Goal: Information Seeking & Learning: Learn about a topic

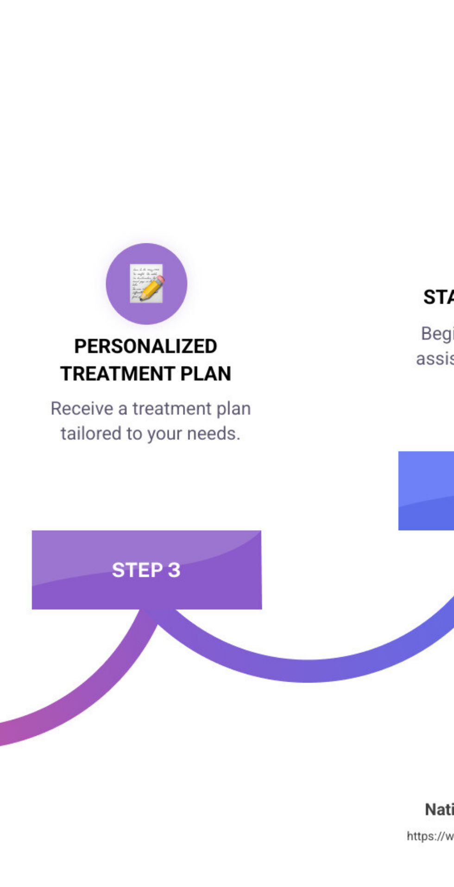
click at [330, 682] on img at bounding box center [224, 666] width 431 height 242
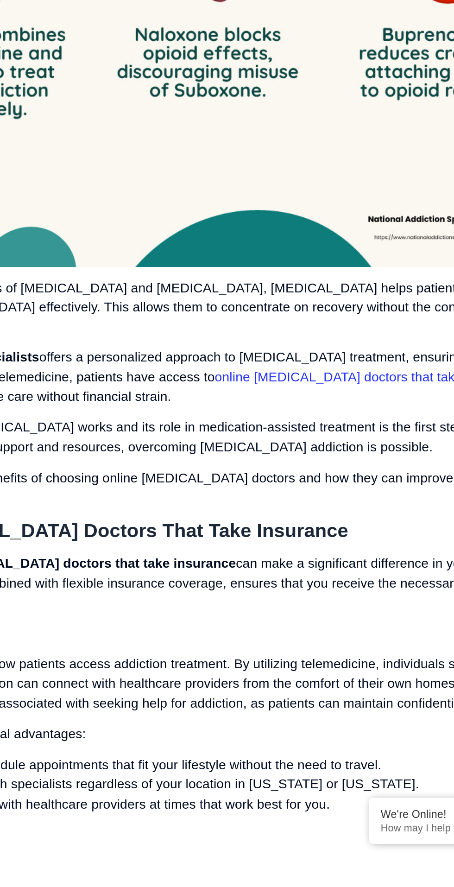
scroll to position [666, 0]
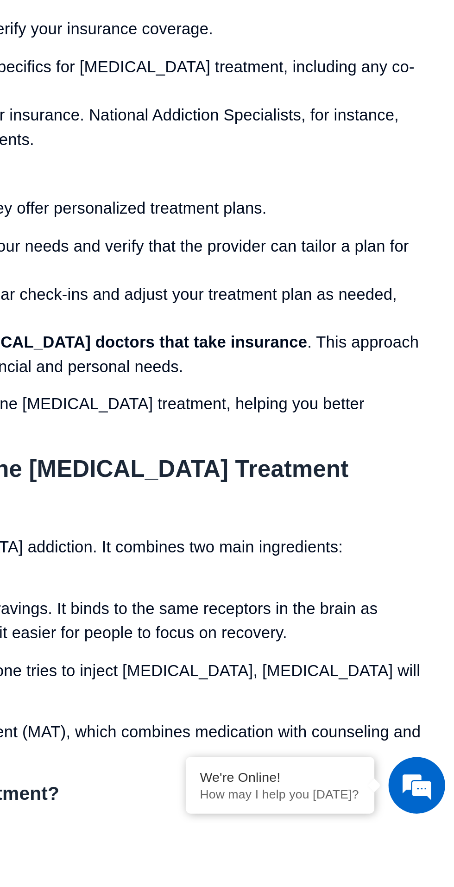
scroll to position [2139, 0]
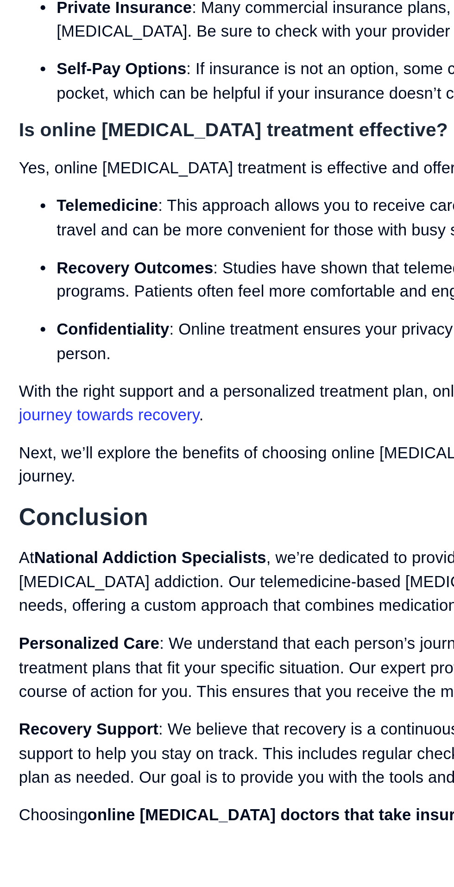
scroll to position [2625, 0]
